Goal: Task Accomplishment & Management: Complete application form

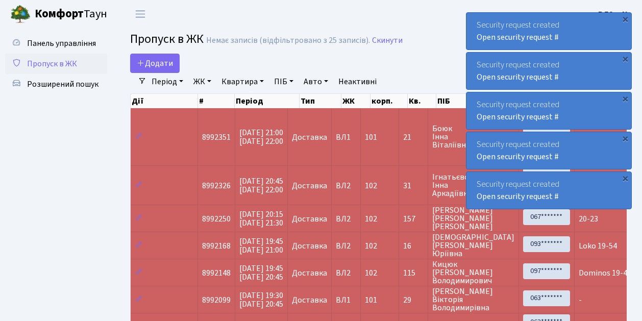
select select "25"
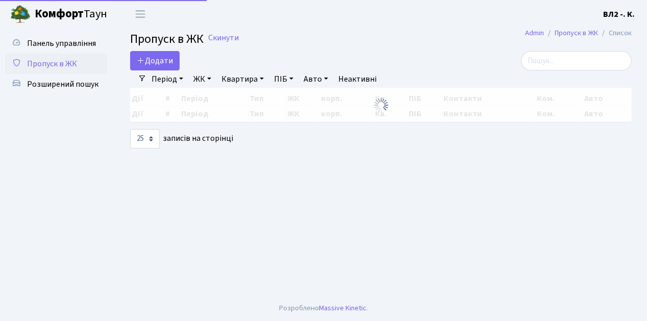
select select "25"
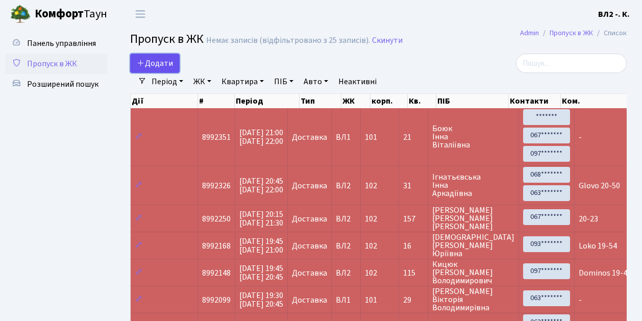
click at [172, 69] on link "Додати" at bounding box center [154, 63] width 49 height 19
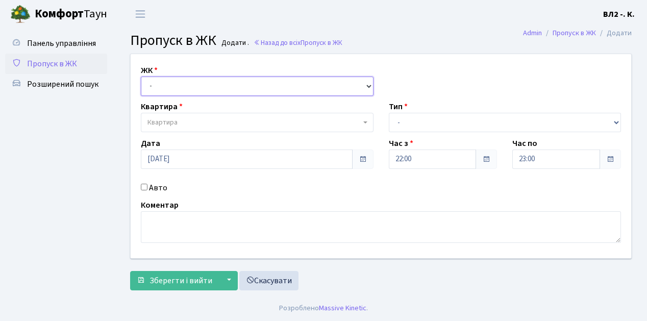
click at [367, 84] on select "- [STREET_ADDRESS][PERSON_NAME]" at bounding box center [257, 86] width 233 height 19
select select "317"
click at [141, 77] on select "- ВЛ1, Ужгородський пров., 4/1 ВЛ2, Голосіївський просп., 76 ВЛ3, пр.Голосіївсь…" at bounding box center [257, 86] width 233 height 19
select select
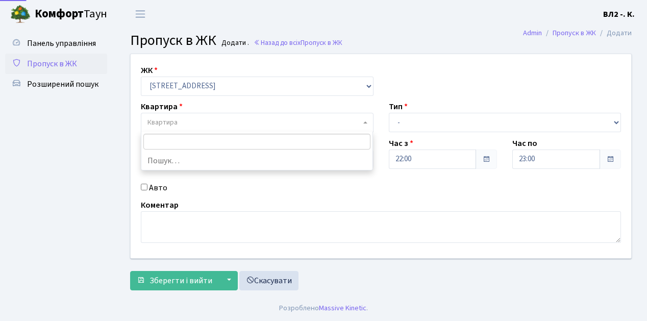
click at [366, 119] on span at bounding box center [366, 122] width 2 height 19
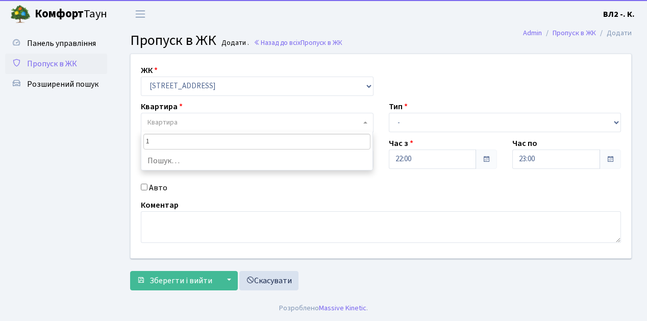
type input "19"
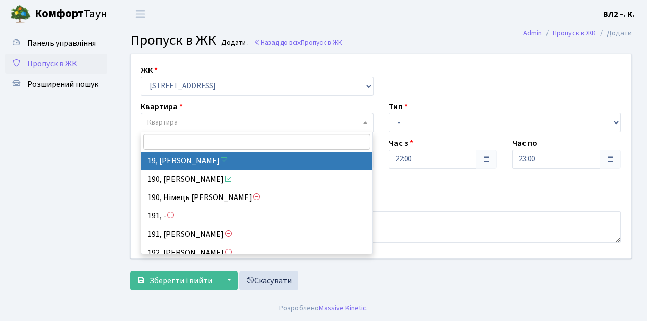
select select "37996"
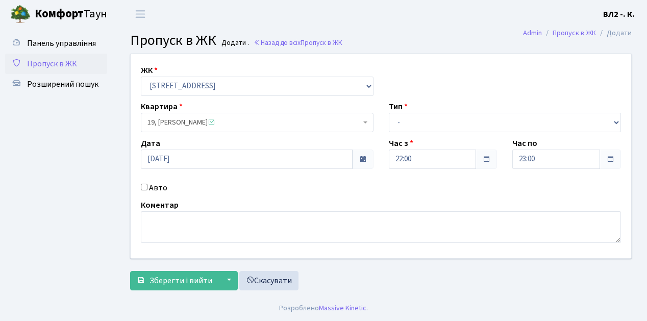
click at [365, 123] on span at bounding box center [366, 122] width 2 height 19
type input "157"
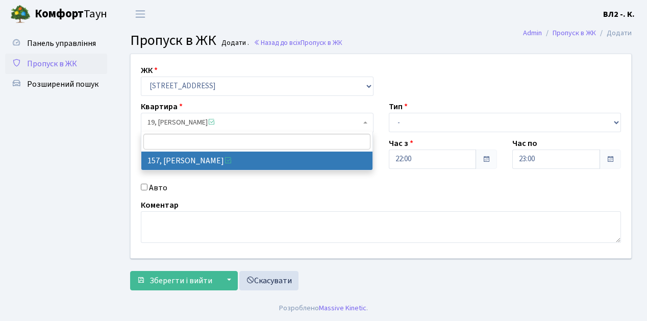
select select "38407"
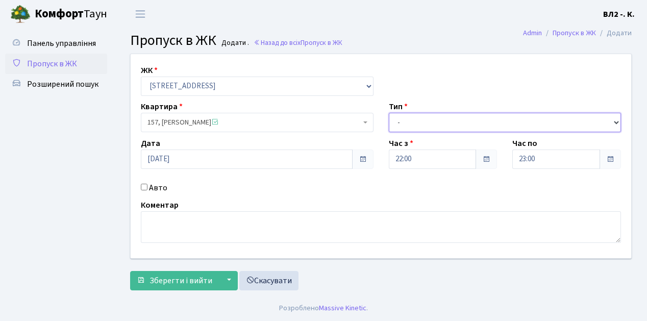
click at [614, 120] on select "- Доставка Таксі Гості Сервіс" at bounding box center [505, 122] width 233 height 19
select select "1"
click at [389, 113] on select "- Доставка Таксі Гості Сервіс" at bounding box center [505, 122] width 233 height 19
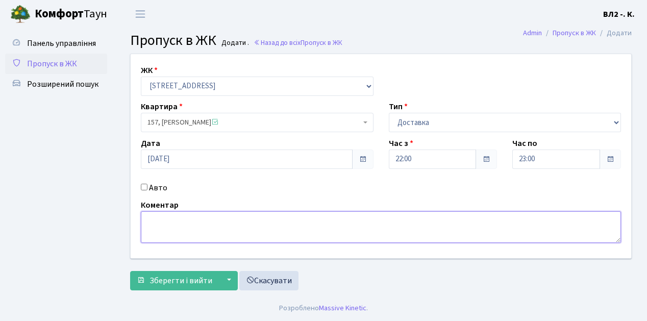
click at [149, 218] on textarea at bounding box center [381, 227] width 480 height 32
type textarea "22-05"
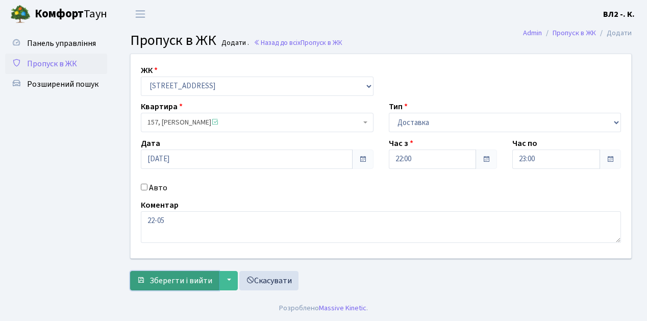
click at [163, 285] on span "Зберегти і вийти" at bounding box center [181, 280] width 63 height 11
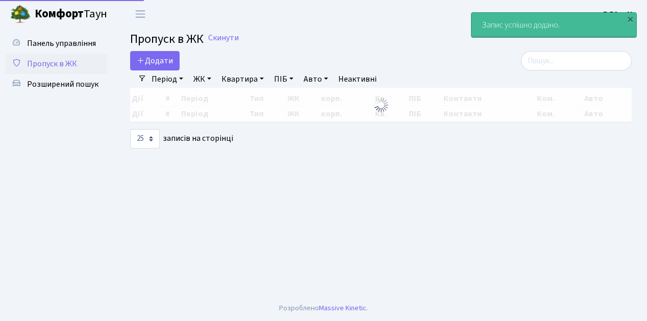
select select "25"
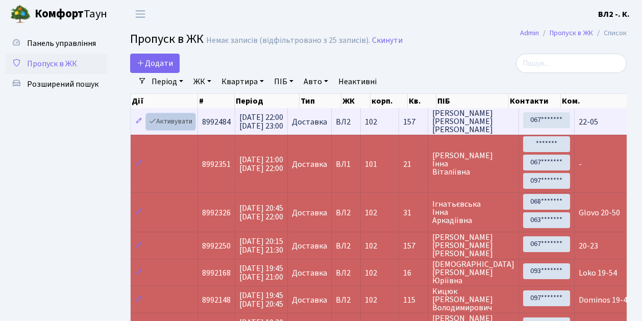
click at [191, 130] on link "Активувати" at bounding box center [170, 122] width 48 height 16
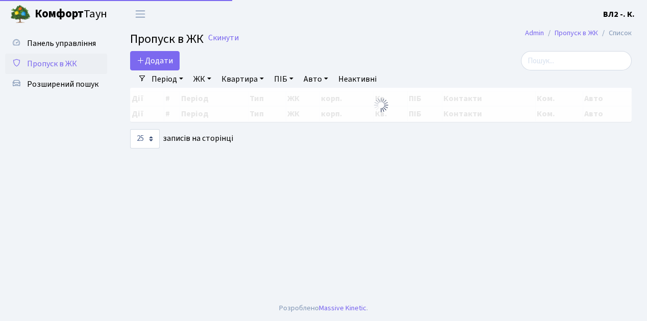
select select "25"
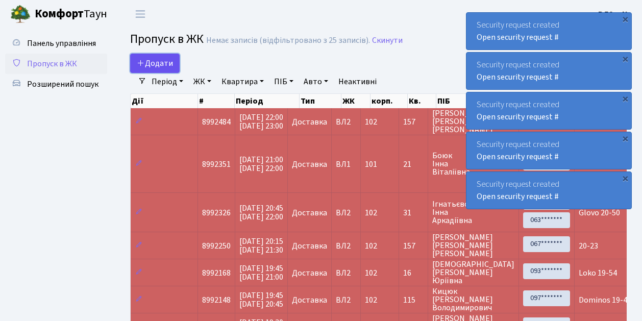
click at [172, 68] on span "Додати" at bounding box center [155, 63] width 36 height 11
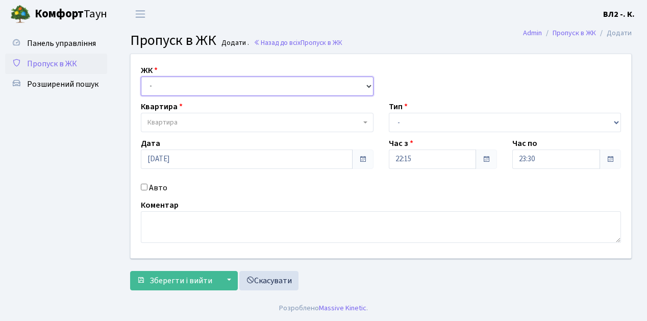
click at [368, 85] on select "- [STREET_ADDRESS][PERSON_NAME]" at bounding box center [257, 86] width 233 height 19
select select "317"
click at [141, 77] on select "- [STREET_ADDRESS][PERSON_NAME]" at bounding box center [257, 86] width 233 height 19
select select
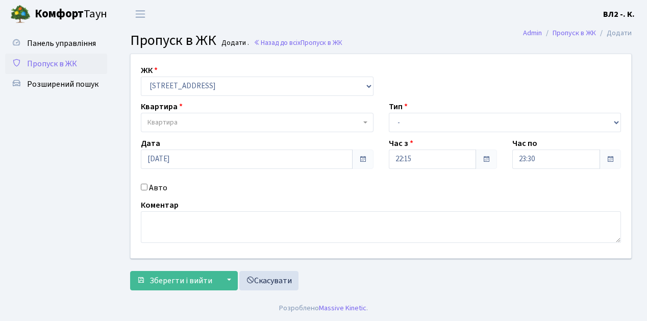
click at [363, 118] on span "Квартира" at bounding box center [257, 122] width 233 height 19
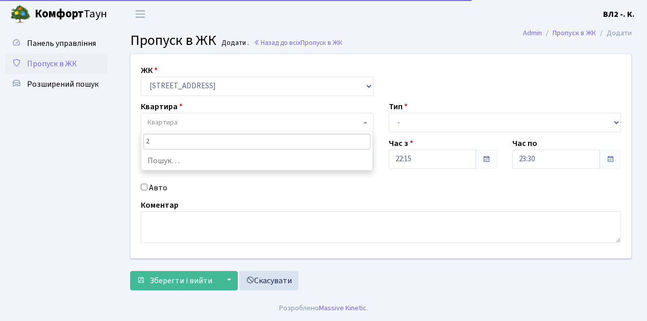
type input "27"
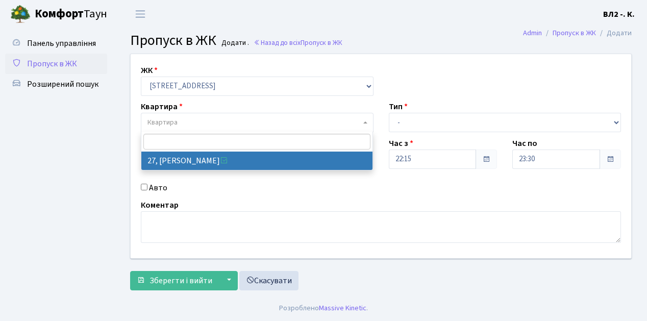
select select "38020"
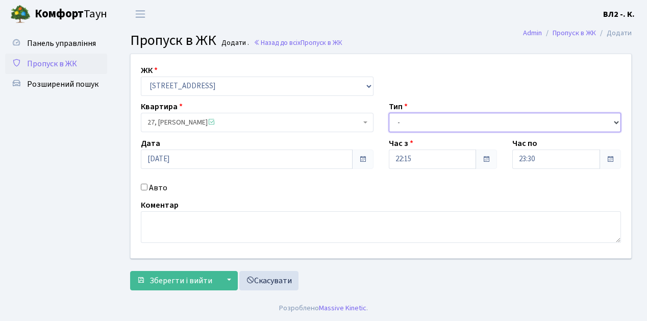
click at [615, 122] on select "- Доставка Таксі Гості Сервіс" at bounding box center [505, 122] width 233 height 19
select select "1"
click at [389, 113] on select "- Доставка Таксі Гості Сервіс" at bounding box center [505, 122] width 233 height 19
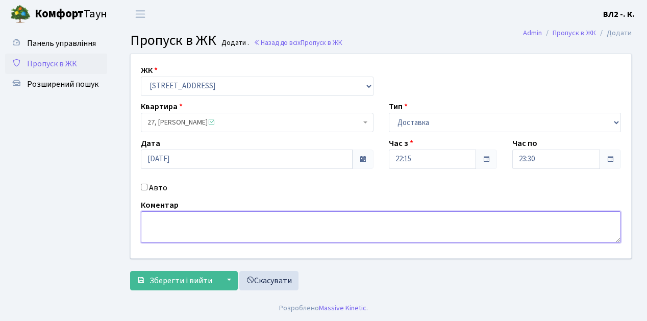
click at [152, 216] on textarea at bounding box center [381, 227] width 480 height 32
type textarea "П"
type textarea "Glovo 22-22"
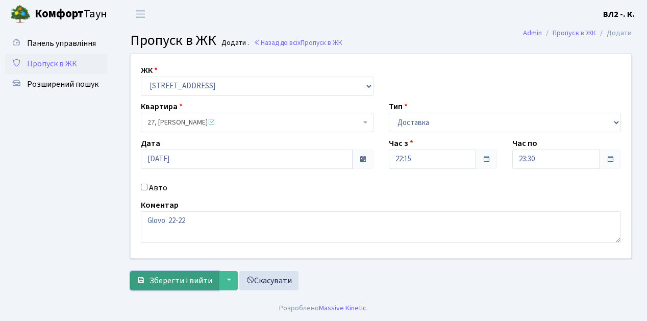
click at [161, 284] on span "Зберегти і вийти" at bounding box center [181, 280] width 63 height 11
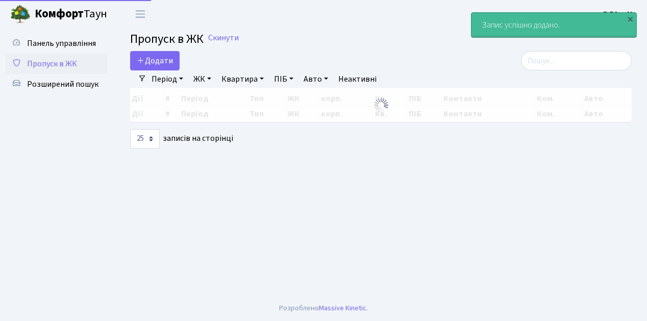
select select "25"
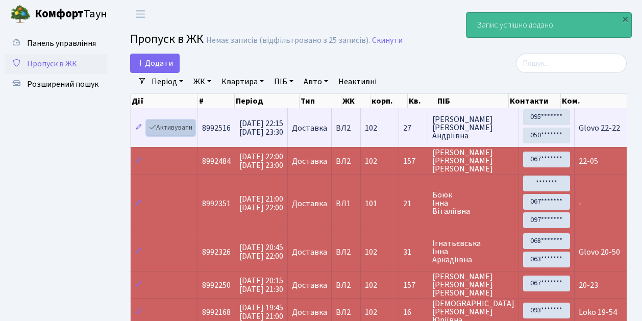
click at [189, 134] on link "Активувати" at bounding box center [170, 128] width 48 height 16
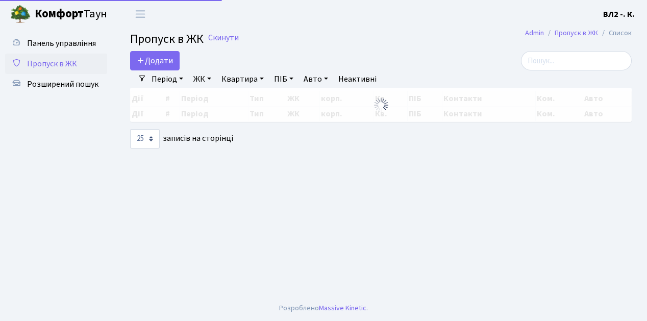
select select "25"
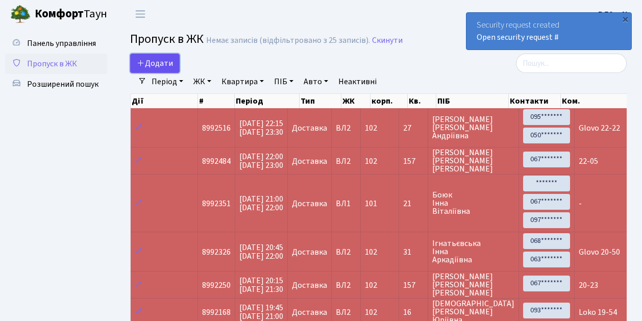
click at [175, 68] on link "Додати" at bounding box center [154, 63] width 49 height 19
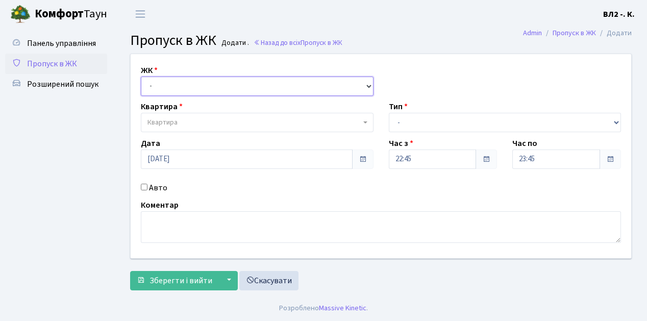
click at [368, 85] on select "- ВЛ1, Ужгородський пров., 4/1 ВЛ2, Голосіївський просп., 76 ВЛ3, пр.Голосіївсь…" at bounding box center [257, 86] width 233 height 19
select select "317"
click at [141, 77] on select "- ВЛ1, Ужгородський пров., 4/1 ВЛ2, Голосіївський просп., 76 ВЛ3, пр.Голосіївсь…" at bounding box center [257, 86] width 233 height 19
select select
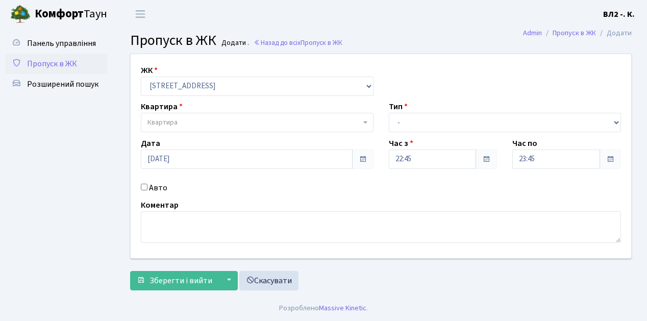
click at [363, 119] on span "Квартира" at bounding box center [257, 122] width 233 height 19
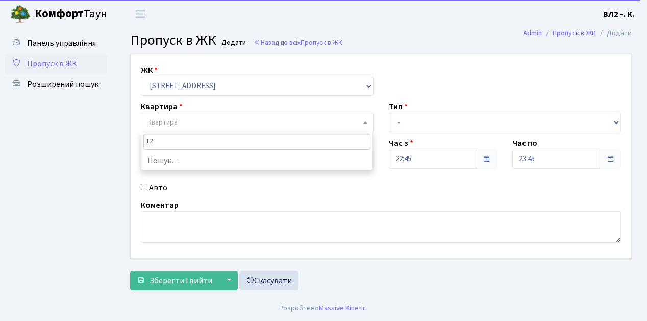
type input "126"
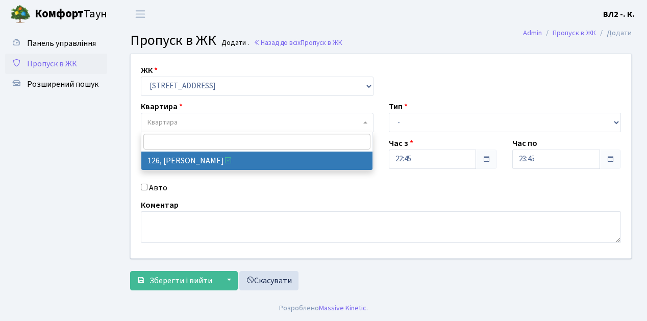
select select "38314"
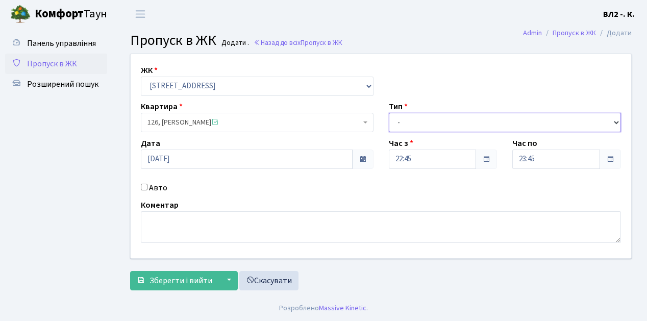
click at [614, 121] on select "- Доставка Таксі Гості Сервіс" at bounding box center [505, 122] width 233 height 19
select select "1"
click at [389, 113] on select "- Доставка Таксі Гості Сервіс" at bounding box center [505, 122] width 233 height 19
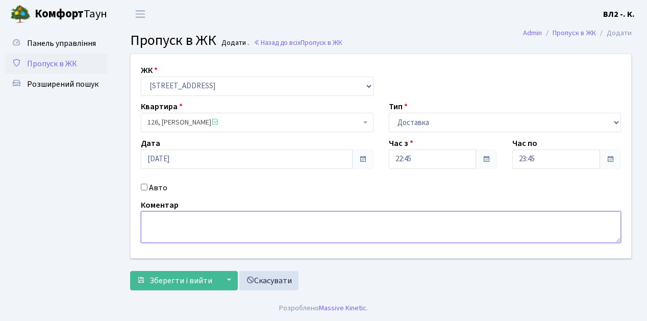
click at [148, 217] on textarea at bounding box center [381, 227] width 480 height 32
type textarea "Glovo 22-45"
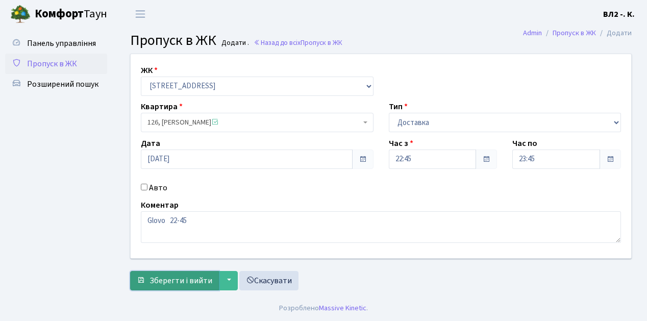
click at [152, 288] on button "Зберегти і вийти" at bounding box center [174, 280] width 89 height 19
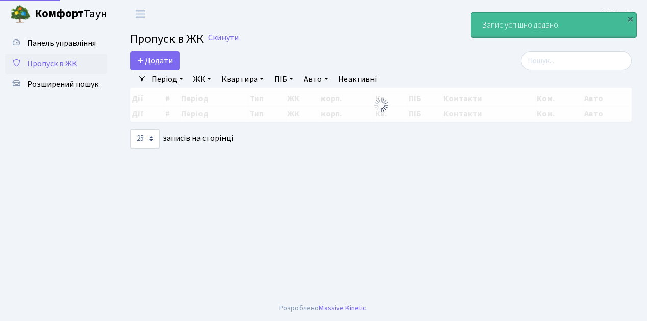
select select "25"
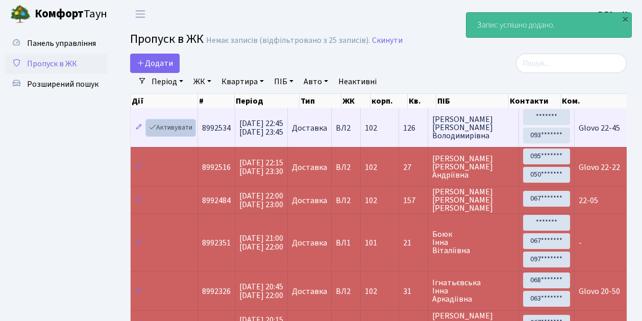
click at [193, 134] on link "Активувати" at bounding box center [170, 128] width 48 height 16
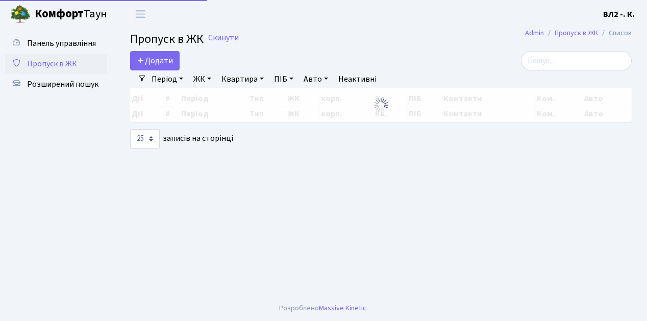
select select "25"
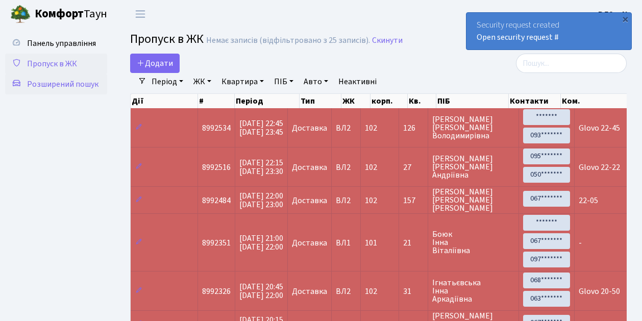
click at [57, 83] on span "Розширений пошук" at bounding box center [62, 84] width 71 height 11
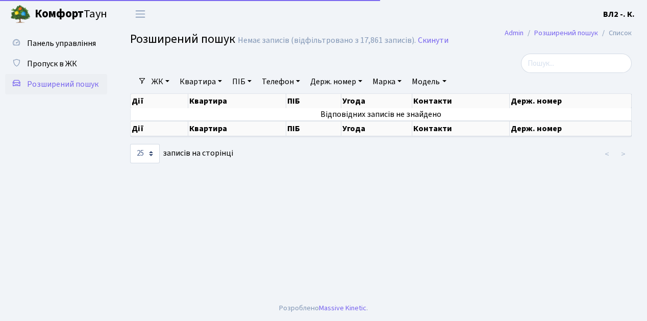
select select "25"
click at [223, 80] on link "Квартира" at bounding box center [201, 81] width 51 height 17
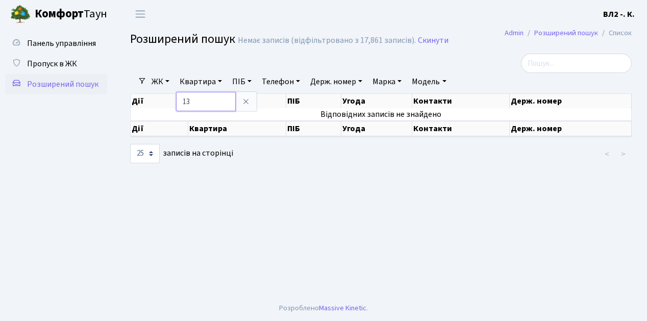
type input "13"
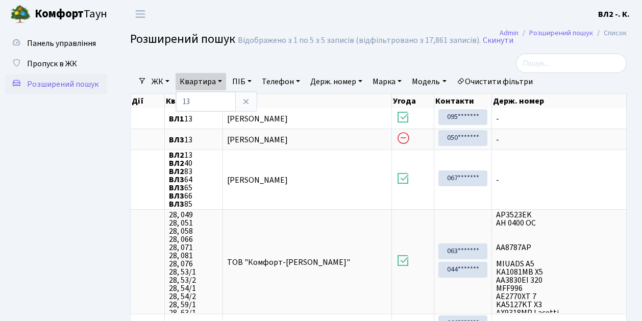
click at [95, 221] on ul "Панель управління Пропуск в ЖК Розширений пошук" at bounding box center [56, 267] width 102 height 469
click at [68, 63] on span "Пропуск в ЖК" at bounding box center [52, 63] width 50 height 11
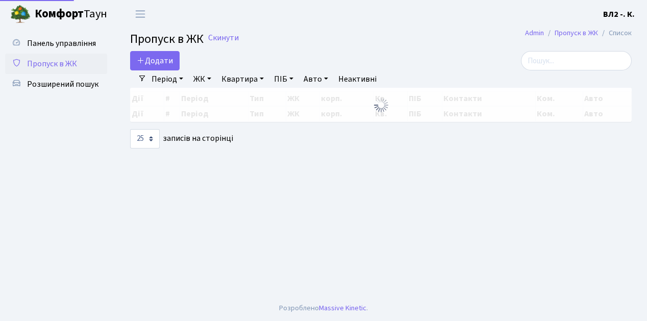
select select "25"
